Goal: Task Accomplishment & Management: Manage account settings

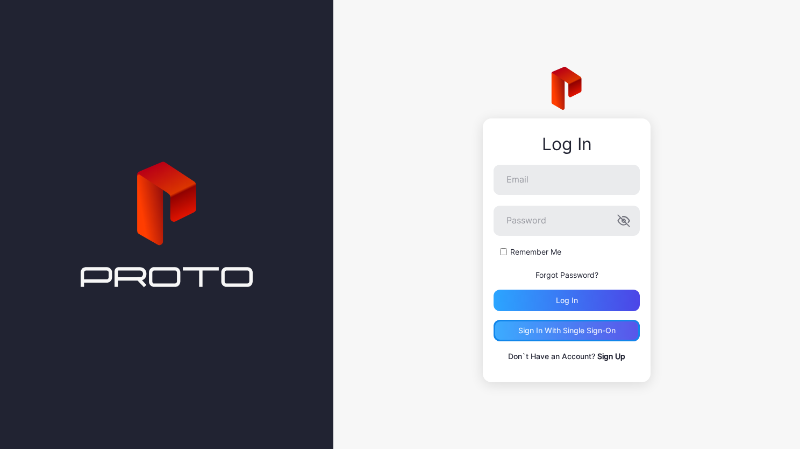
drag, startPoint x: 0, startPoint y: 0, endPoint x: 580, endPoint y: 326, distance: 665.1
click at [580, 326] on div "Sign in With Single Sign-On" at bounding box center [566, 330] width 97 height 9
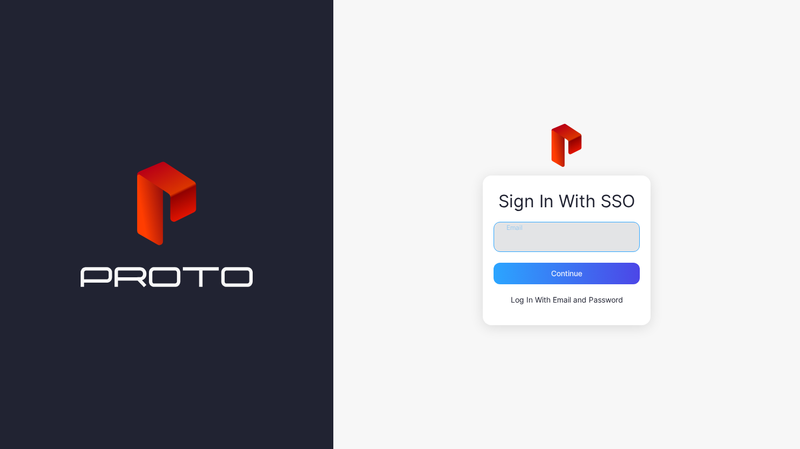
click at [551, 236] on input "Email" at bounding box center [567, 237] width 146 height 30
type input "*"
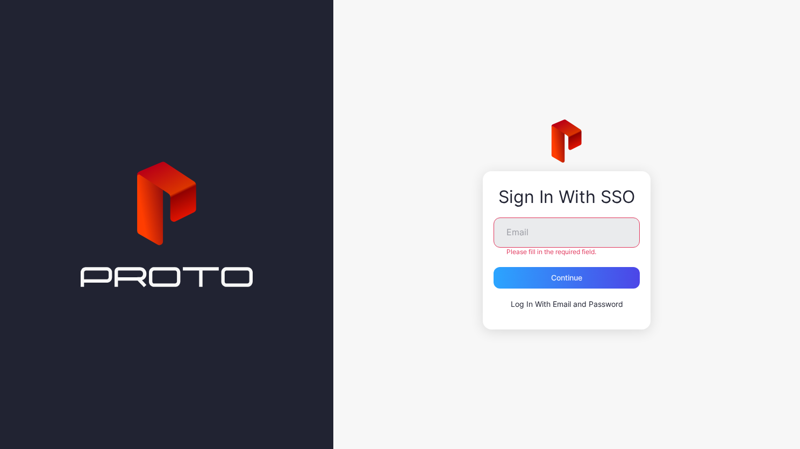
click at [684, 284] on div "Sign In With SSO Email Please fill in the required field. Continue Log In With …" at bounding box center [566, 224] width 467 height 449
click at [564, 240] on input "Email" at bounding box center [567, 232] width 146 height 30
click at [566, 276] on div "Continue" at bounding box center [566, 277] width 31 height 9
click at [526, 238] on input "Email" at bounding box center [567, 232] width 146 height 30
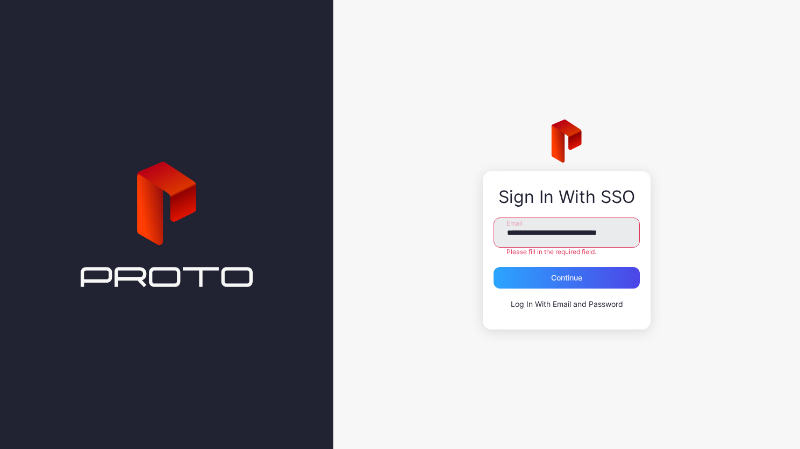
type input "**********"
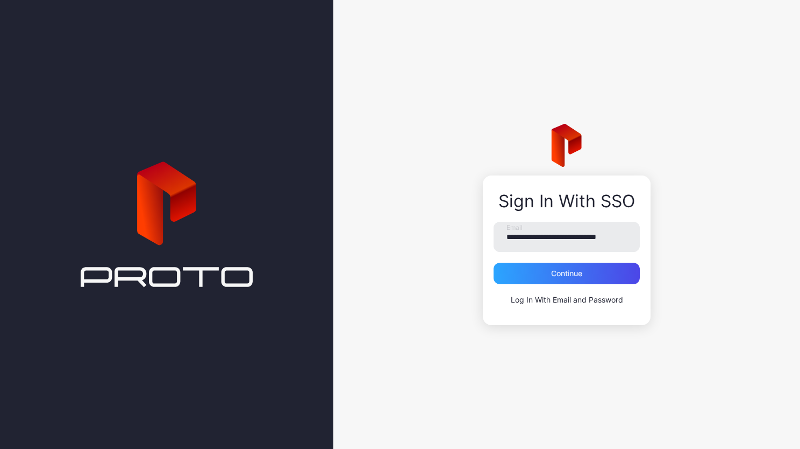
click at [596, 335] on div "**********" at bounding box center [566, 224] width 467 height 449
click at [571, 275] on div "Continue" at bounding box center [566, 273] width 31 height 9
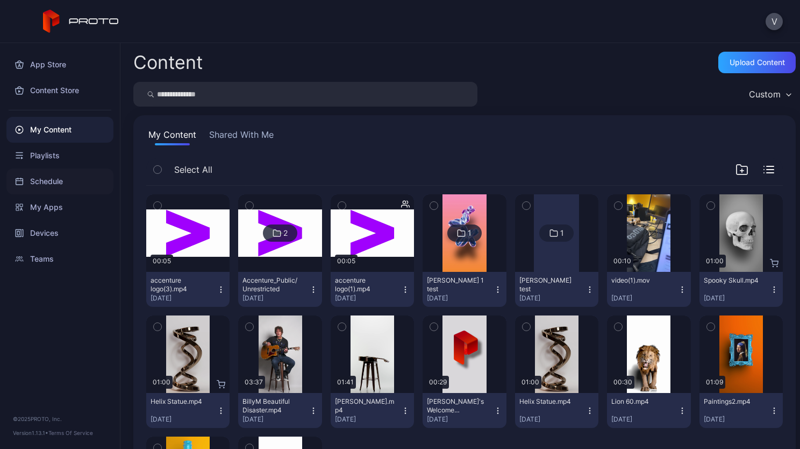
click at [40, 183] on div "Schedule" at bounding box center [59, 181] width 107 height 26
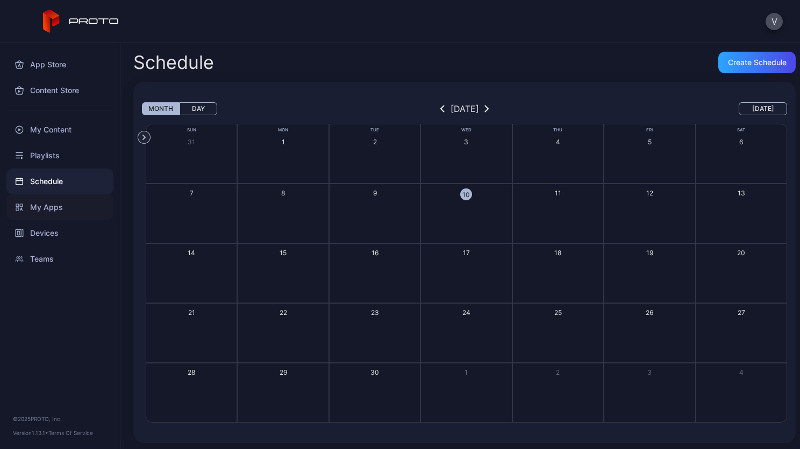
click at [45, 207] on div "My Apps" at bounding box center [59, 207] width 107 height 26
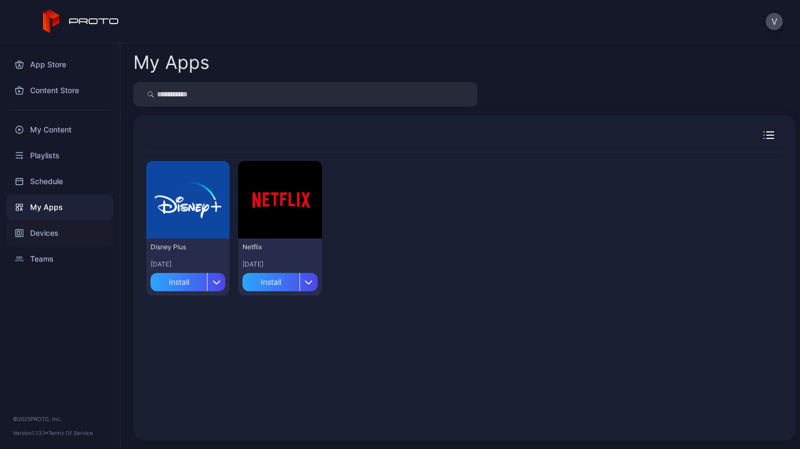
click at [47, 228] on div "Devices" at bounding box center [59, 233] width 107 height 26
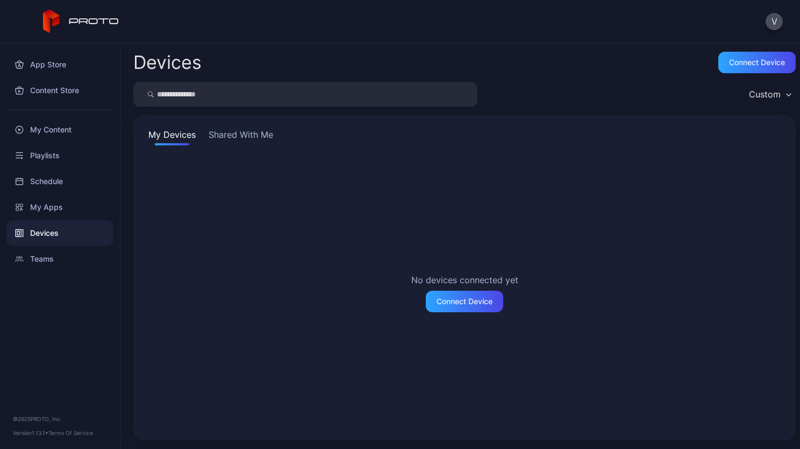
click at [241, 131] on button "Shared With Me" at bounding box center [241, 136] width 69 height 17
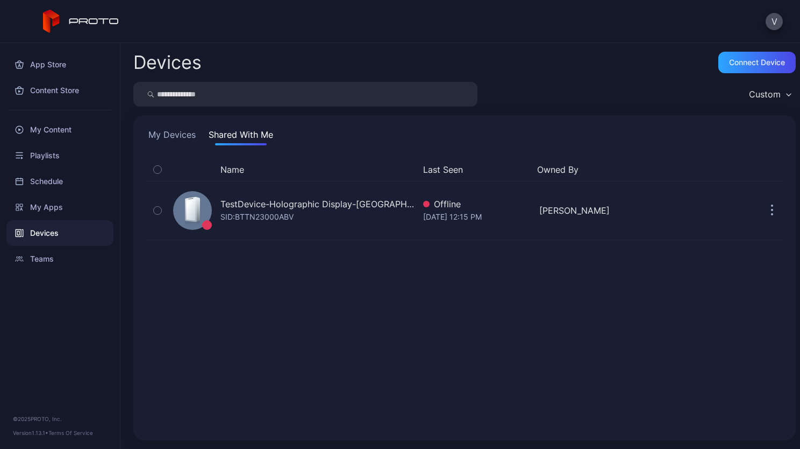
click at [572, 88] on div "Custom" at bounding box center [464, 94] width 663 height 25
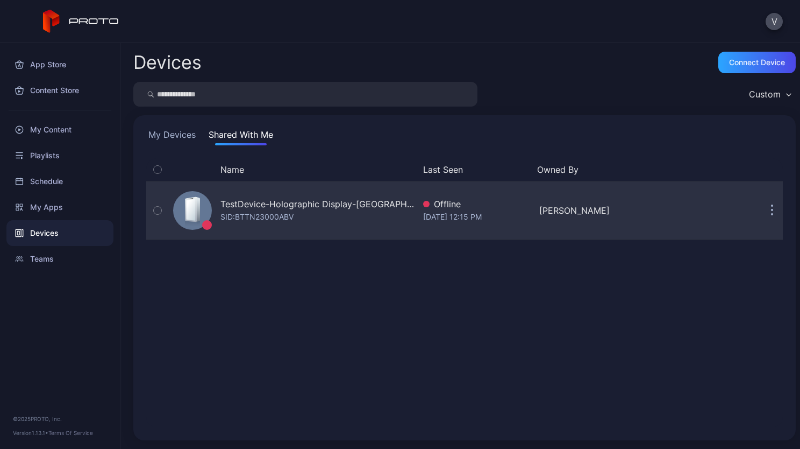
click at [762, 211] on button "button" at bounding box center [773, 211] width 22 height 22
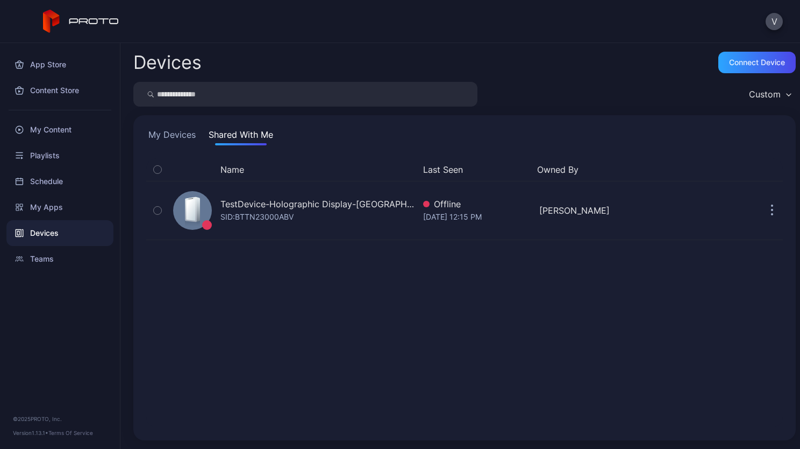
click at [534, 312] on div "Name Last Seen Owned By TestDevice-Holographic Display-Chicago-500West-Showcase…" at bounding box center [464, 292] width 637 height 269
click at [160, 131] on button "My Devices" at bounding box center [172, 136] width 52 height 17
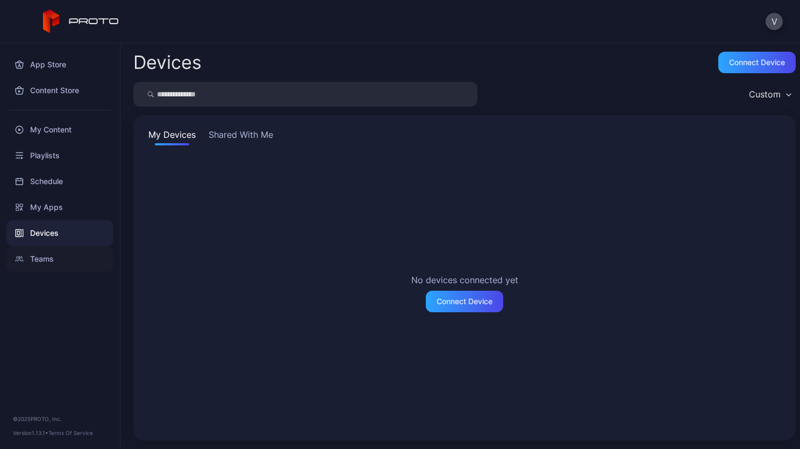
click at [53, 257] on div "Teams" at bounding box center [59, 259] width 107 height 26
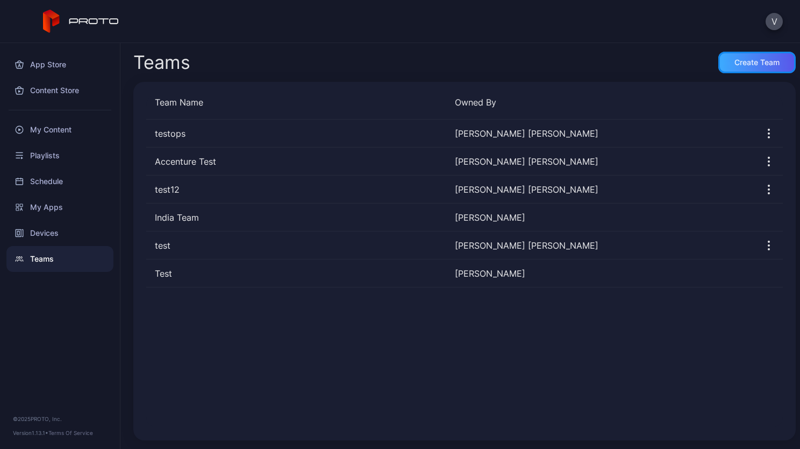
click at [750, 63] on div "Create Team" at bounding box center [757, 62] width 45 height 9
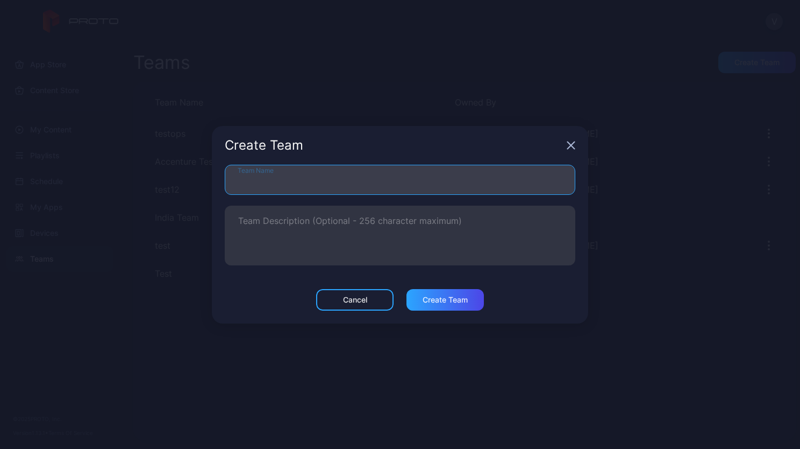
click at [475, 180] on input "Team Name" at bounding box center [400, 180] width 351 height 30
type input "**********"
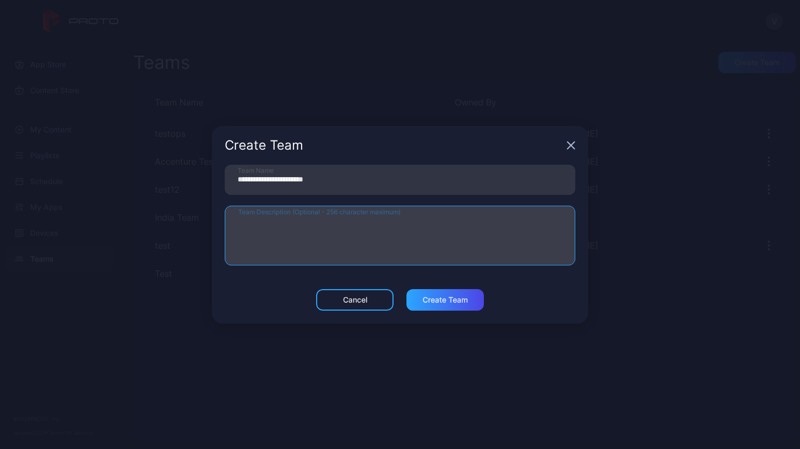
click at [335, 224] on textarea "Team Description (Optional - 256 character maximum)" at bounding box center [400, 235] width 324 height 37
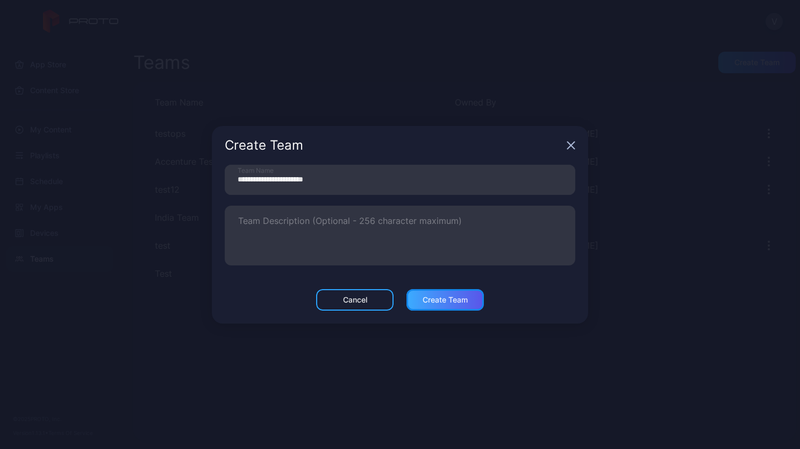
click at [447, 297] on div "Create Team" at bounding box center [445, 299] width 45 height 9
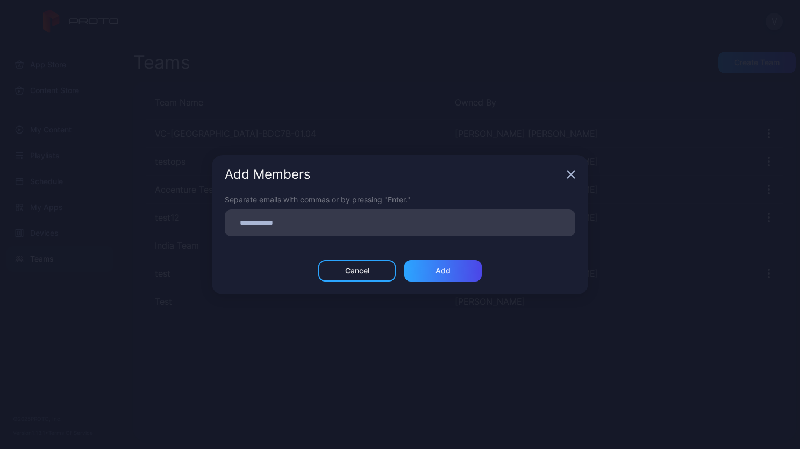
click at [340, 221] on input at bounding box center [400, 223] width 338 height 14
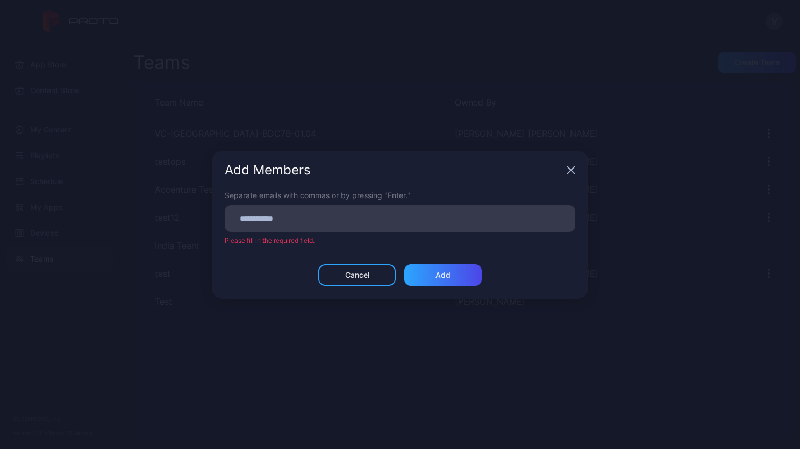
click at [569, 176] on div "Add Members" at bounding box center [400, 170] width 376 height 39
click at [362, 271] on div "Cancel" at bounding box center [357, 275] width 24 height 9
